Goal: Transaction & Acquisition: Purchase product/service

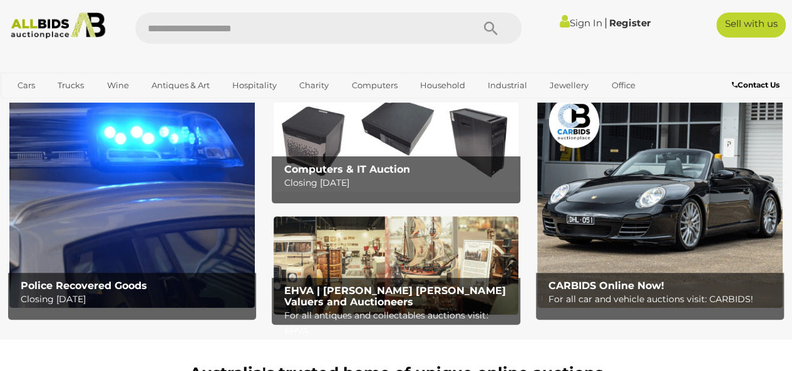
scroll to position [54, 0]
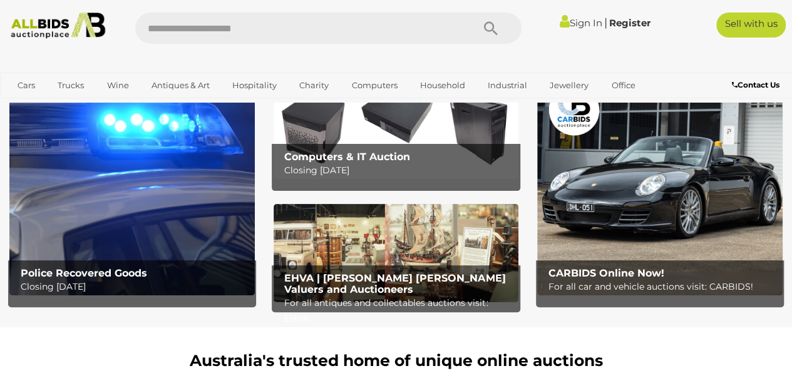
click at [183, 141] on img at bounding box center [131, 188] width 245 height 215
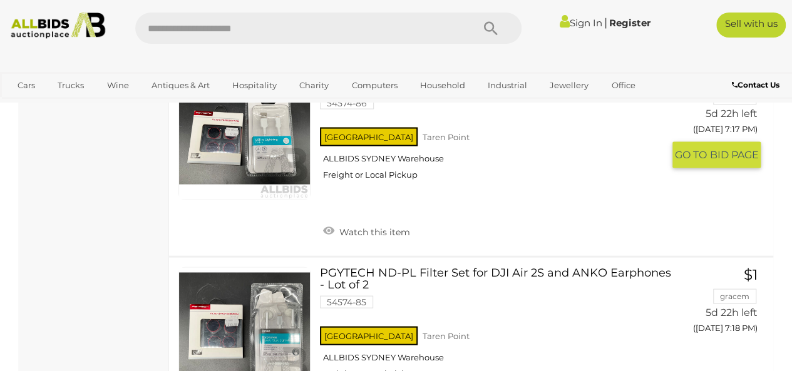
scroll to position [3612, 0]
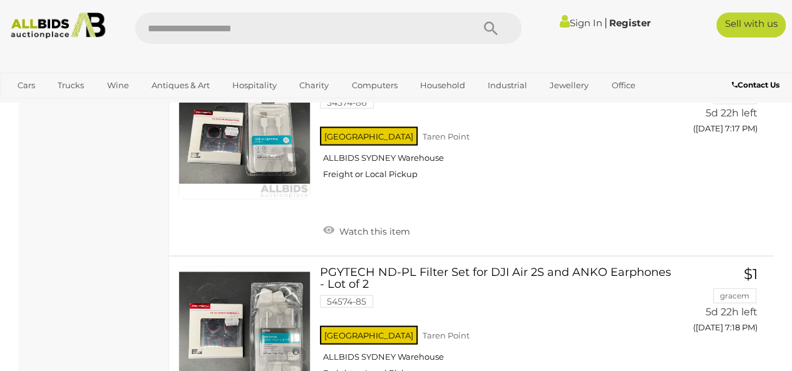
click at [75, 16] on img at bounding box center [58, 26] width 105 height 26
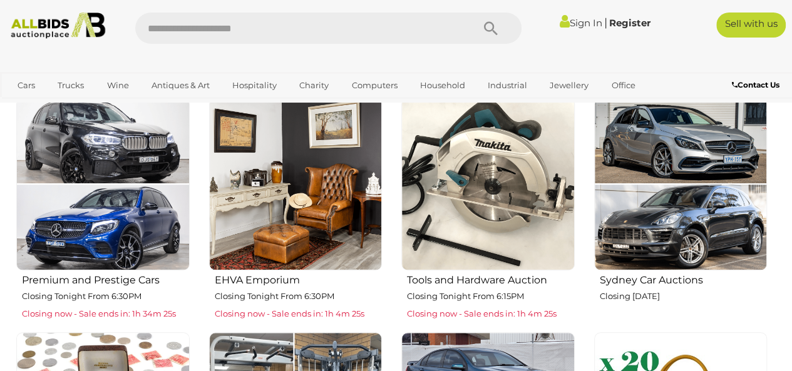
scroll to position [436, 0]
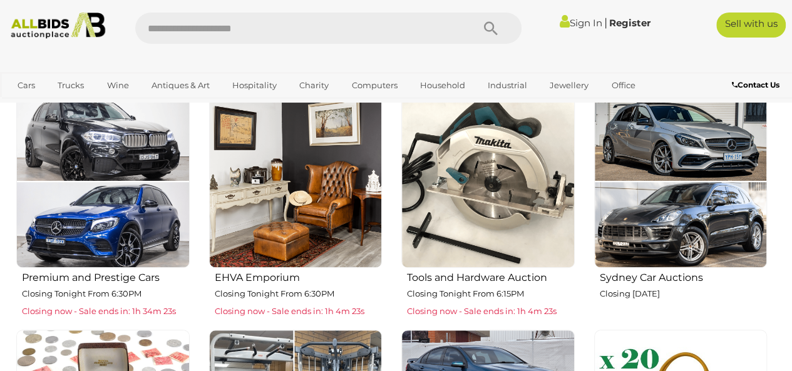
click at [289, 194] on img at bounding box center [295, 181] width 173 height 173
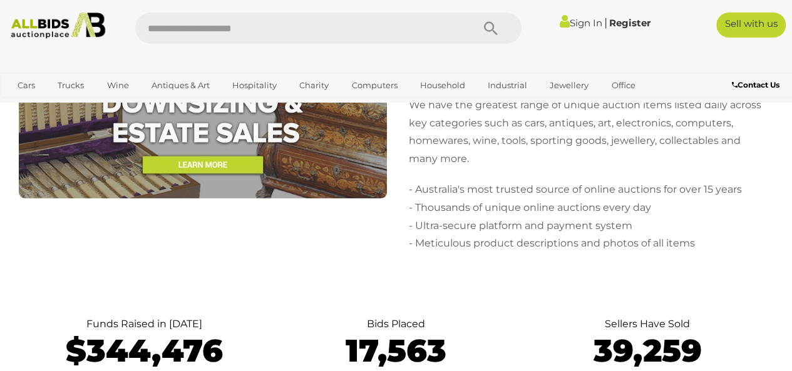
scroll to position [2401, 0]
